Goal: Task Accomplishment & Management: Complete application form

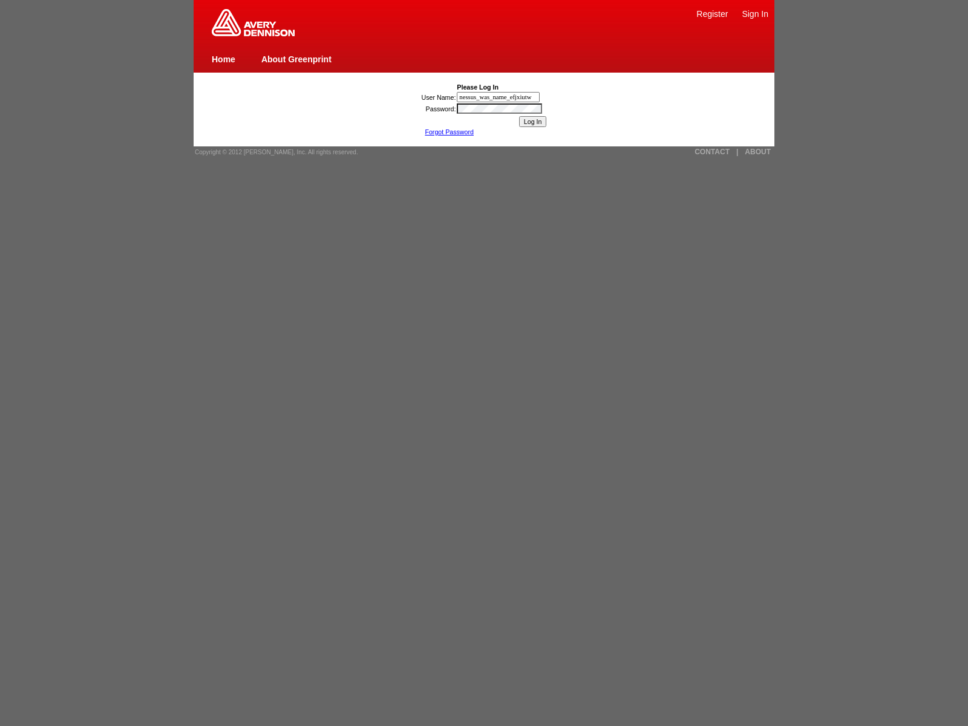
type input "nessus_was_name_efjxiutw"
click at [532, 122] on input "Log In" at bounding box center [533, 121] width 28 height 11
click at [757, 152] on link "ABOUT" at bounding box center [758, 152] width 26 height 8
click at [737, 152] on link "|" at bounding box center [737, 152] width 2 height 8
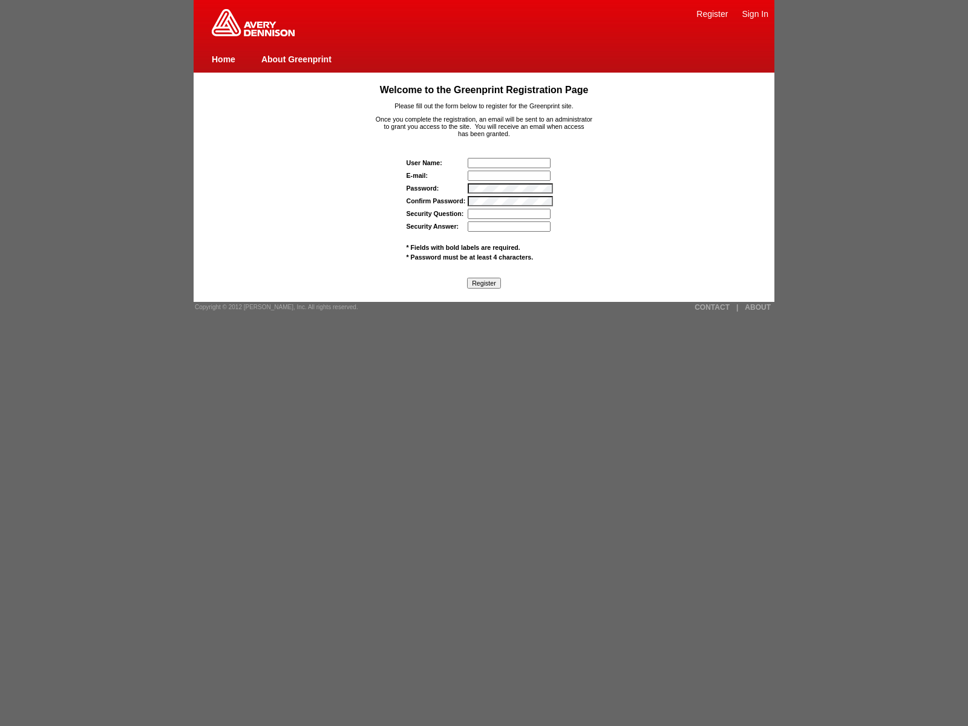
click at [712, 13] on link "Register" at bounding box center [711, 14] width 31 height 10
type input "nessus_was_name_yebmtifg"
type input "wasscant21whh5a@tenable.com"
type input "nessus_was_textpyqpfrk4"
type input "nessus_was_textzxw5tssr"
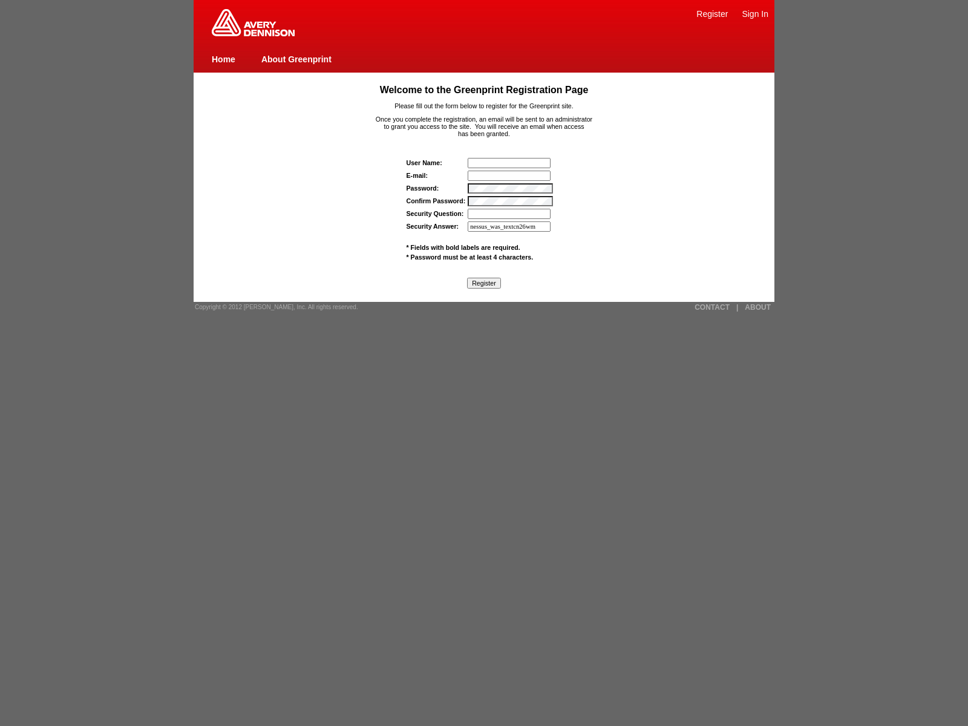
type input "nessus_was_textcn26wmcq"
click at [712, 307] on link "CONTACT" at bounding box center [711, 307] width 35 height 8
